Goal: Task Accomplishment & Management: Manage account settings

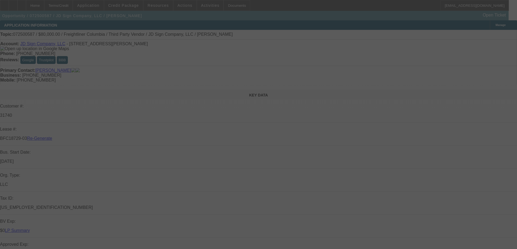
select select "3"
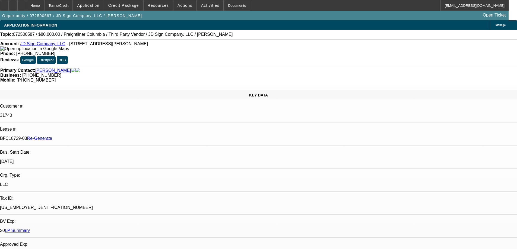
select select "0"
select select "2"
select select "0"
select select "1"
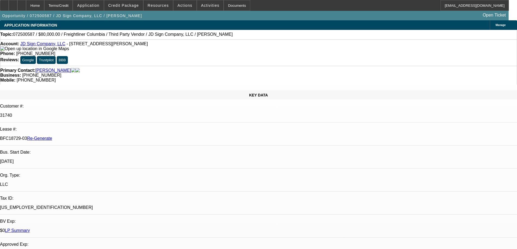
select select "2"
select select "6"
click at [154, 5] on span "Resources" at bounding box center [158, 5] width 21 height 4
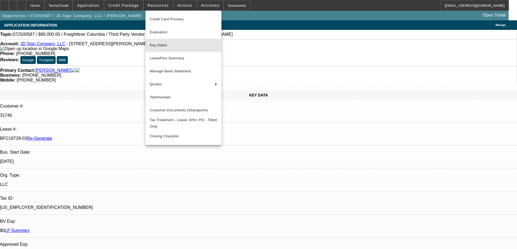
click at [161, 48] on span "Key Dates" at bounding box center [183, 45] width 67 height 7
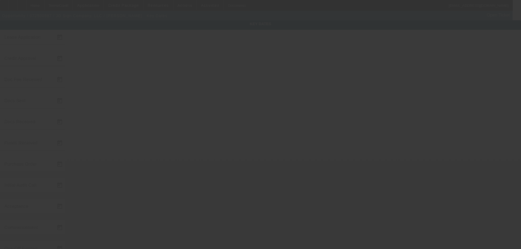
type input "7/24/2025"
type input "9/5/2025"
type input "[DATE]"
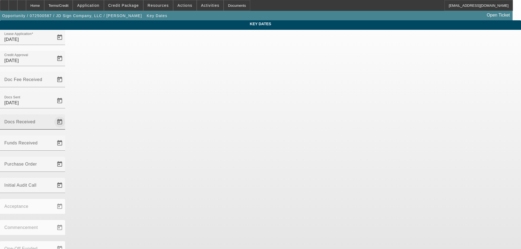
click at [66, 116] on span "Open calendar" at bounding box center [59, 122] width 13 height 13
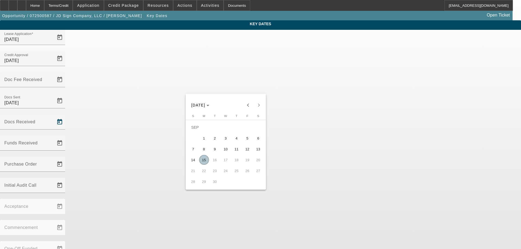
click at [202, 161] on span "15" at bounding box center [204, 160] width 10 height 10
type input "9/15/2025"
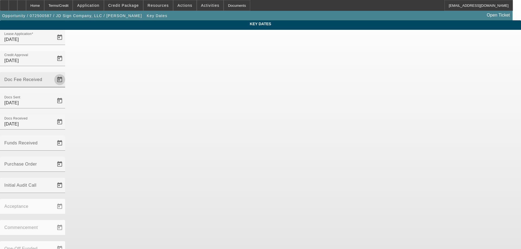
click at [66, 73] on span "Open calendar" at bounding box center [59, 79] width 13 height 13
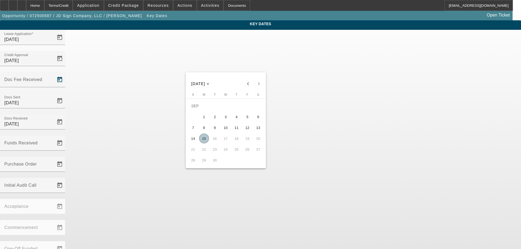
click at [206, 140] on span "15" at bounding box center [204, 139] width 10 height 10
type input "9/15/2025"
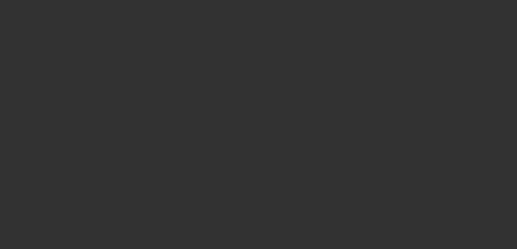
select select "3"
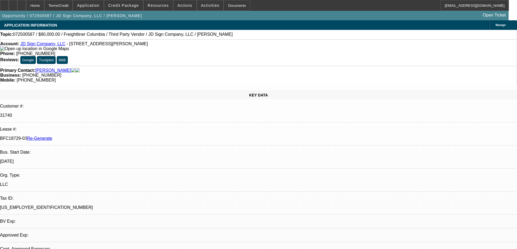
select select "0"
select select "2"
select select "0"
select select "6"
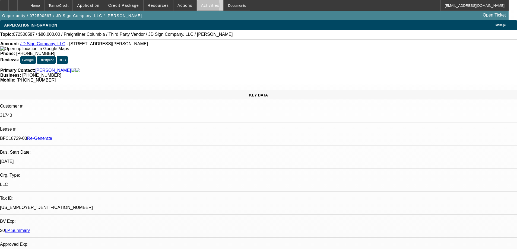
click at [197, 7] on span at bounding box center [210, 5] width 27 height 13
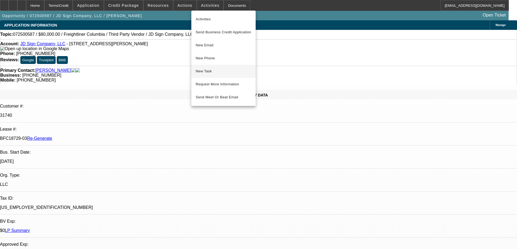
click at [204, 72] on span "New Task" at bounding box center [224, 71] width 56 height 7
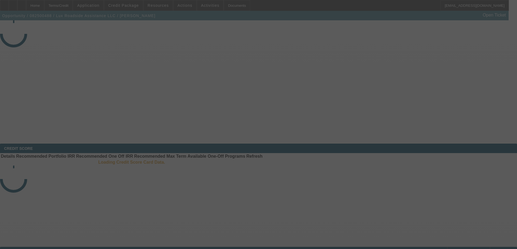
select select "3"
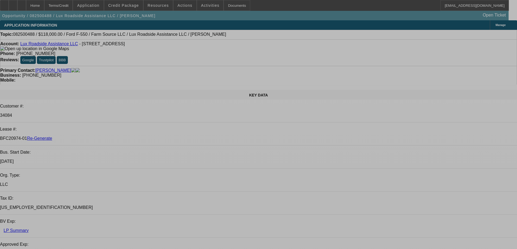
select select "0"
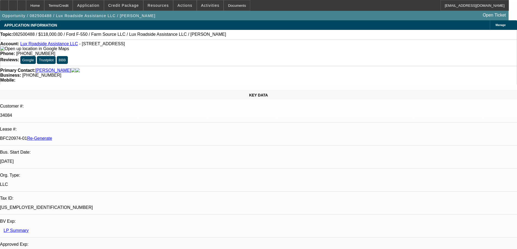
select select "0"
select select "6"
click at [177, 7] on span "Actions" at bounding box center [184, 5] width 15 height 4
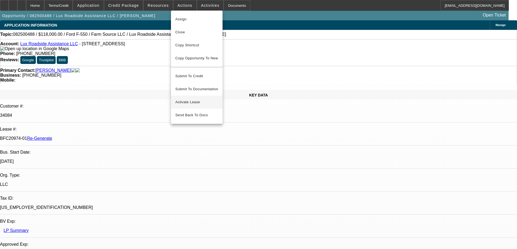
click at [182, 99] on span "Activate Lease" at bounding box center [196, 102] width 43 height 7
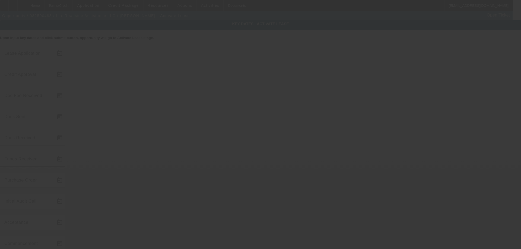
type input "8/19/2025"
type input "8/27/2025"
type input "9/8/2025"
type input "8/29/2025"
type input "9/8/2025"
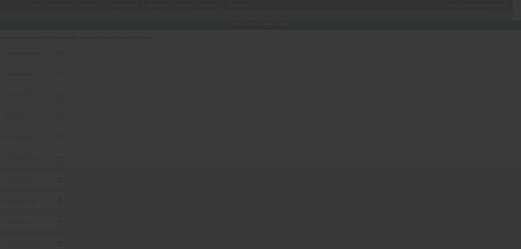
type input "[DATE]"
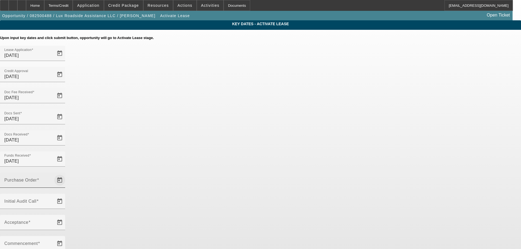
click at [66, 174] on span "Open calendar" at bounding box center [59, 180] width 13 height 13
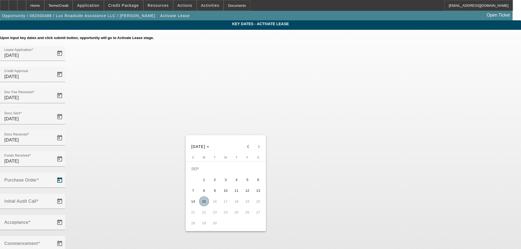
click at [205, 201] on span "15" at bounding box center [204, 202] width 10 height 10
type input "[DATE]"
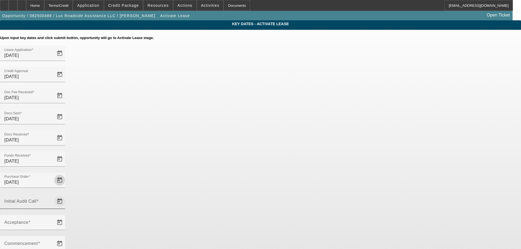
click at [66, 195] on span "Open calendar" at bounding box center [59, 201] width 13 height 13
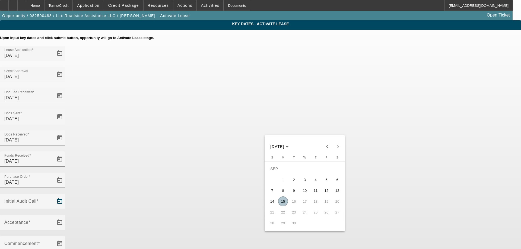
drag, startPoint x: 282, startPoint y: 203, endPoint x: 262, endPoint y: 166, distance: 41.9
click at [282, 203] on span "15" at bounding box center [283, 202] width 10 height 10
type input "[DATE]"
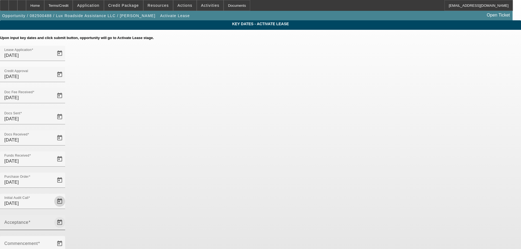
click at [66, 216] on span "Open calendar" at bounding box center [59, 222] width 13 height 13
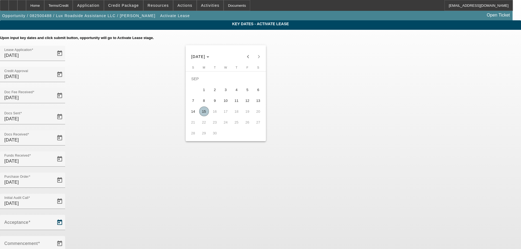
click at [207, 115] on span "15" at bounding box center [204, 112] width 10 height 10
type input "[DATE]"
type input "10/1/2025"
type input "11/1/2025"
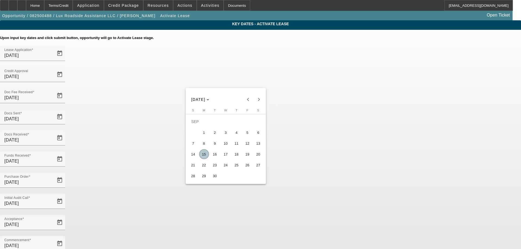
click at [218, 154] on span "16" at bounding box center [215, 154] width 10 height 10
type input "9/16/2025"
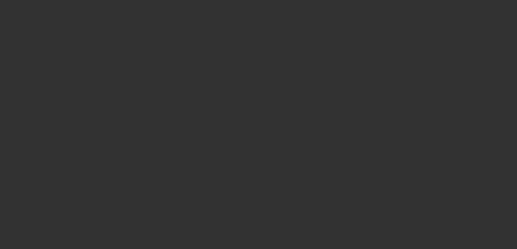
select select "4"
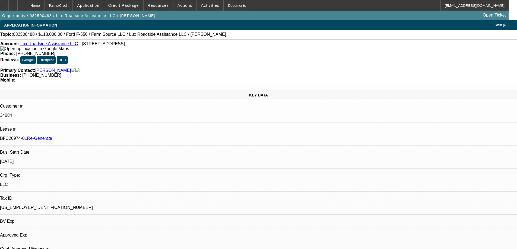
select select "0"
select select "6"
click at [133, 5] on span "Credit Package" at bounding box center [123, 5] width 31 height 4
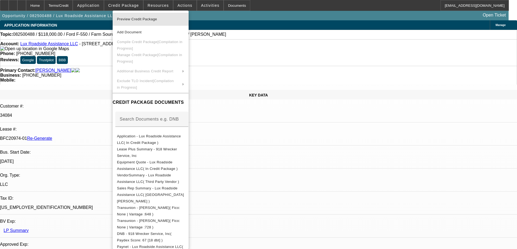
click at [132, 22] on span "Preview Credit Package" at bounding box center [150, 19] width 67 height 7
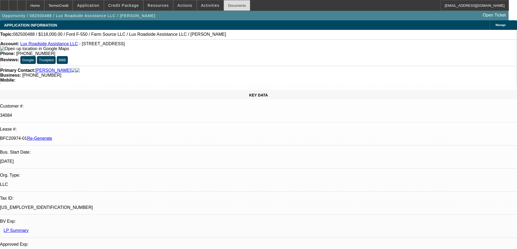
click at [228, 6] on div "Documents" at bounding box center [237, 5] width 27 height 11
click at [207, 5] on span "Activities" at bounding box center [210, 5] width 18 height 4
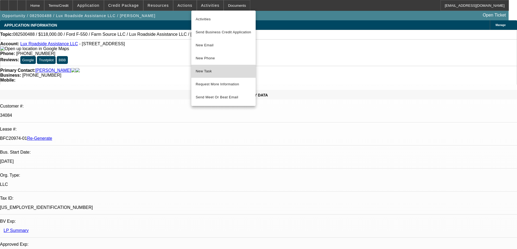
click at [206, 74] on span "New Task" at bounding box center [224, 71] width 56 height 7
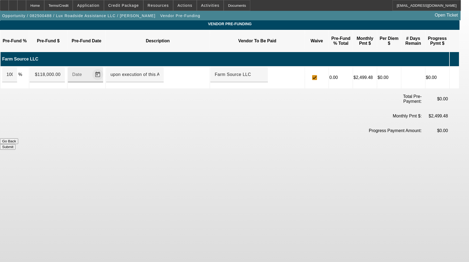
click at [104, 70] on span "Open calendar" at bounding box center [97, 74] width 13 height 13
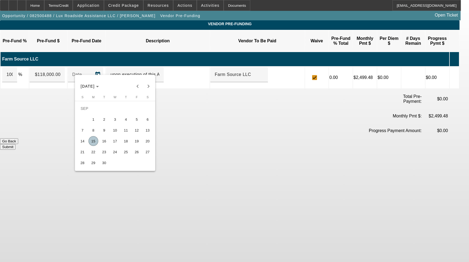
click at [95, 142] on span "15" at bounding box center [93, 141] width 10 height 10
type input "[DATE]"
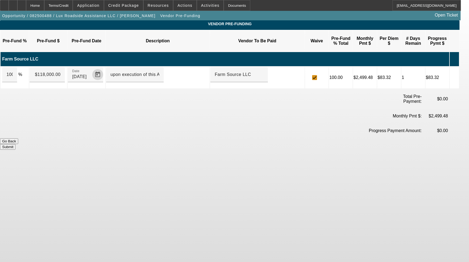
click at [15, 144] on button "Submit" at bounding box center [7, 147] width 15 height 6
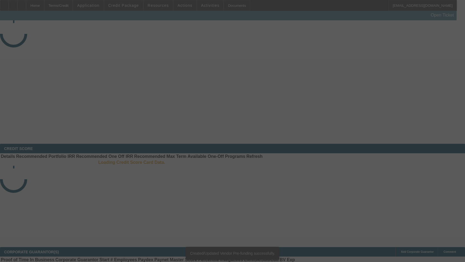
select select "4"
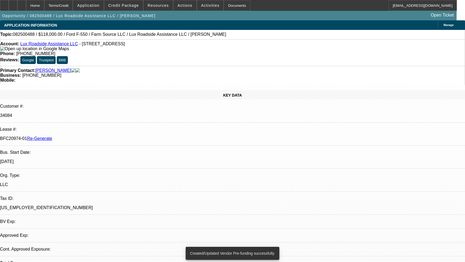
select select "0"
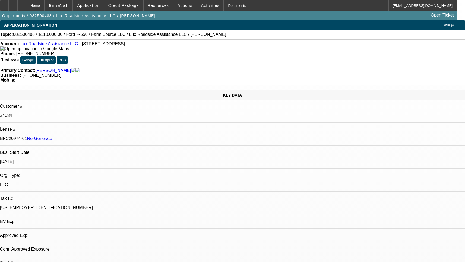
select select "6"
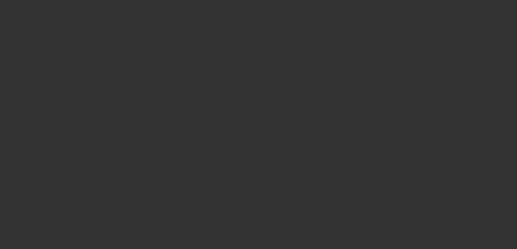
select select "3"
select select "0"
select select "2"
select select "0"
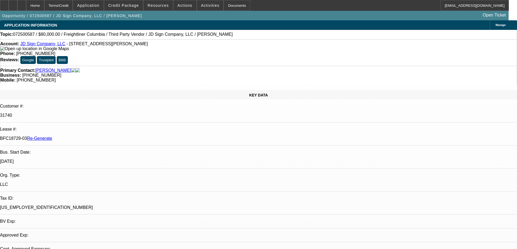
select select "1"
select select "2"
select select "6"
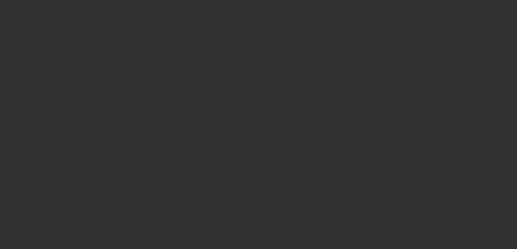
select select "3"
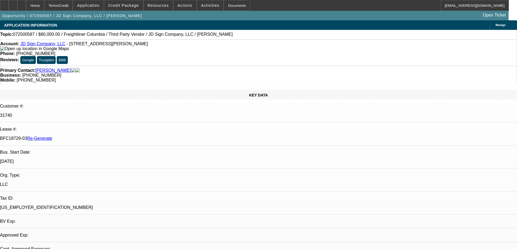
select select "0"
select select "2"
select select "0"
select select "1"
select select "2"
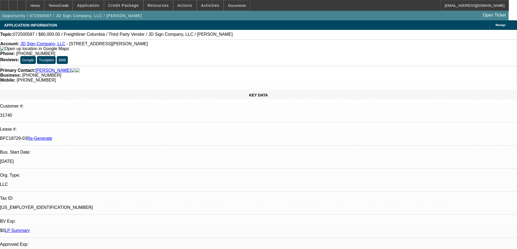
select select "6"
click at [225, 7] on div "Documents" at bounding box center [237, 5] width 27 height 11
click at [121, 7] on span "Credit Package" at bounding box center [123, 5] width 31 height 4
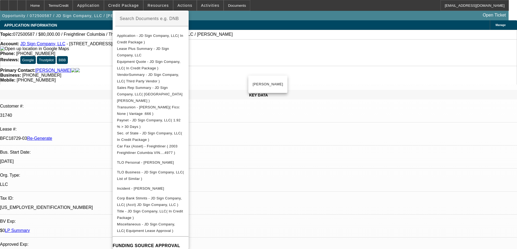
scroll to position [109, 0]
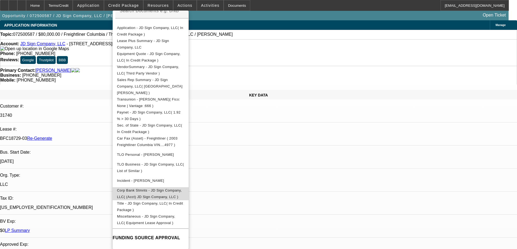
click at [168, 187] on span "Corp Bank Stmnts - JD Sign Company, LLC( (Acct) JD Sign Company, LLC )" at bounding box center [150, 193] width 67 height 13
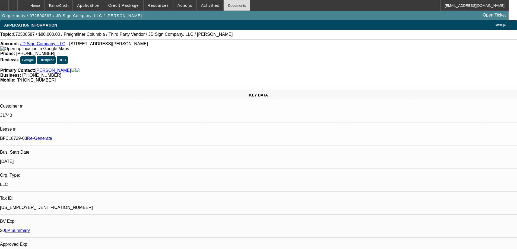
click at [229, 9] on div "Documents" at bounding box center [237, 5] width 27 height 11
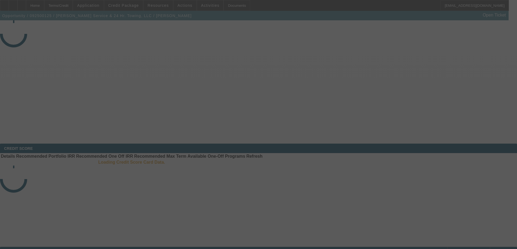
select select "3"
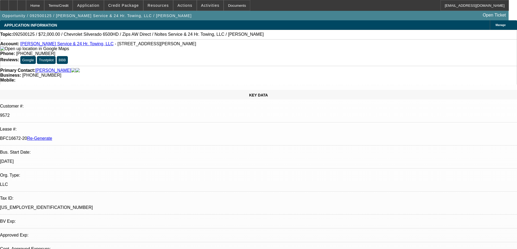
select select "0"
select select "2"
select select "0"
select select "6"
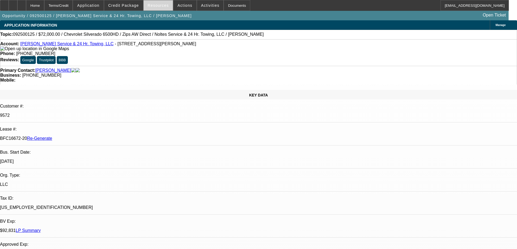
click at [156, 5] on span "Resources" at bounding box center [158, 5] width 21 height 4
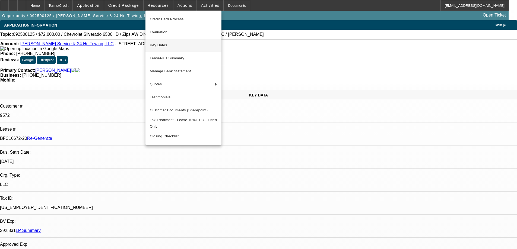
click at [163, 45] on span "Key Dates" at bounding box center [183, 45] width 67 height 7
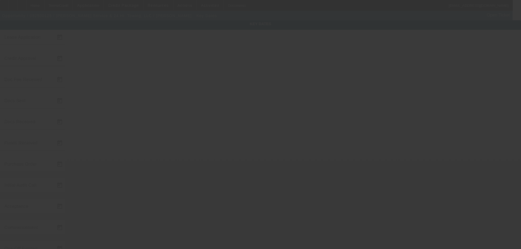
type input "9/8/2025"
type input "9/9/2025"
type input "9/10/2025"
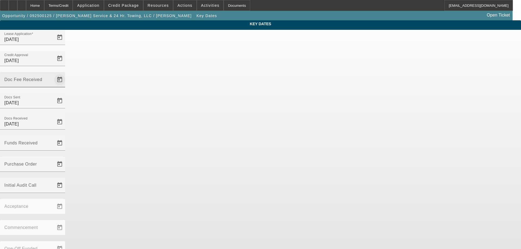
click at [66, 73] on span "Open calendar" at bounding box center [59, 79] width 13 height 13
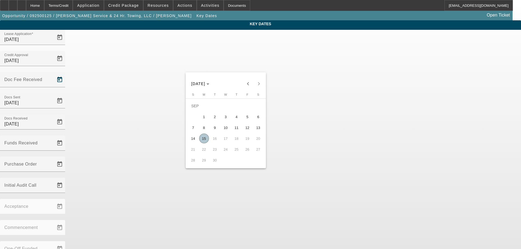
click at [203, 141] on span "15" at bounding box center [204, 139] width 10 height 10
type input "9/15/2025"
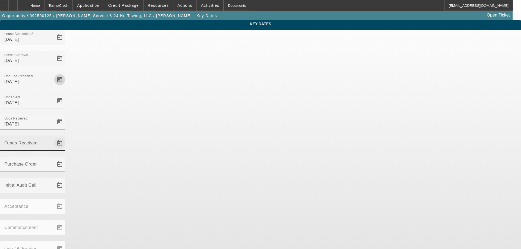
click at [66, 137] on span "Open calendar" at bounding box center [59, 143] width 13 height 13
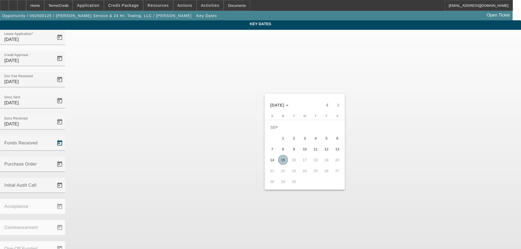
click at [284, 165] on span "15" at bounding box center [283, 160] width 10 height 10
type input "9/15/2025"
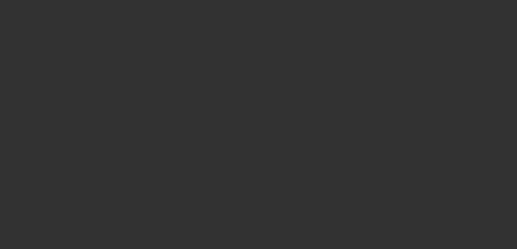
select select "3"
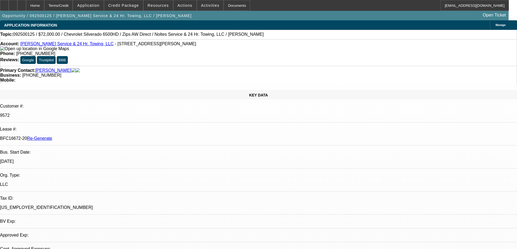
select select "0"
select select "2"
select select "0"
select select "6"
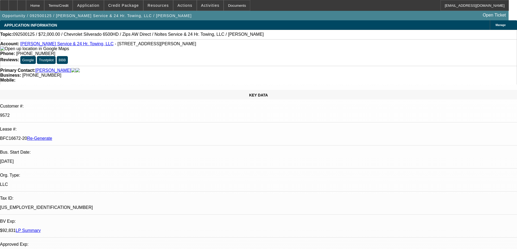
click at [225, 5] on div "Documents" at bounding box center [237, 5] width 27 height 11
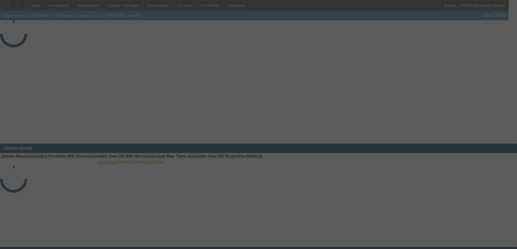
select select "3"
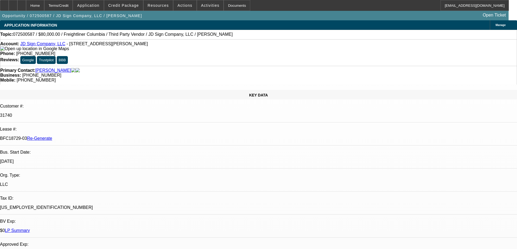
select select "0"
select select "2"
select select "0"
select select "6"
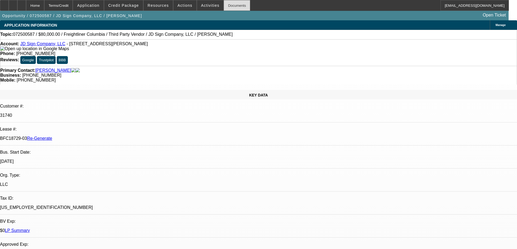
click at [228, 5] on div "Documents" at bounding box center [237, 5] width 27 height 11
